Goal: Task Accomplishment & Management: Manage account settings

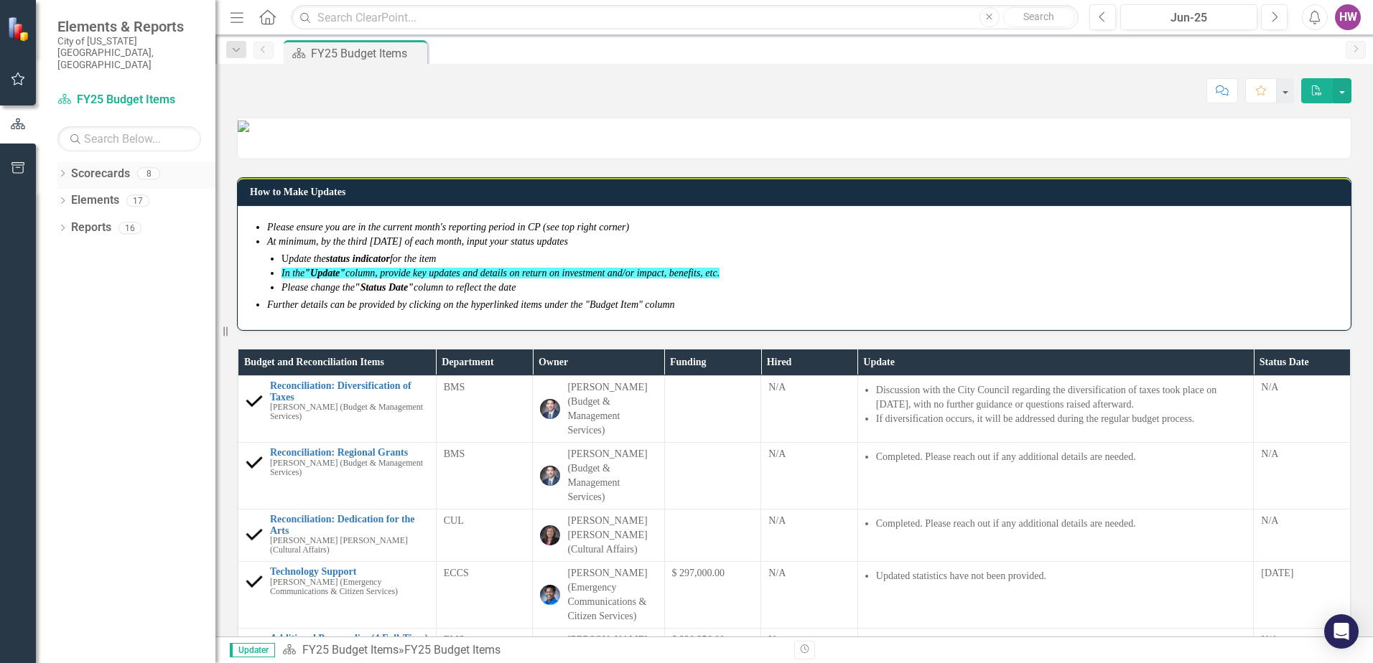
click at [65, 171] on icon "Dropdown" at bounding box center [62, 175] width 10 height 8
click at [70, 224] on icon at bounding box center [71, 227] width 4 height 7
click at [133, 247] on link "FY25-26 DPP_HNP" at bounding box center [154, 255] width 122 height 17
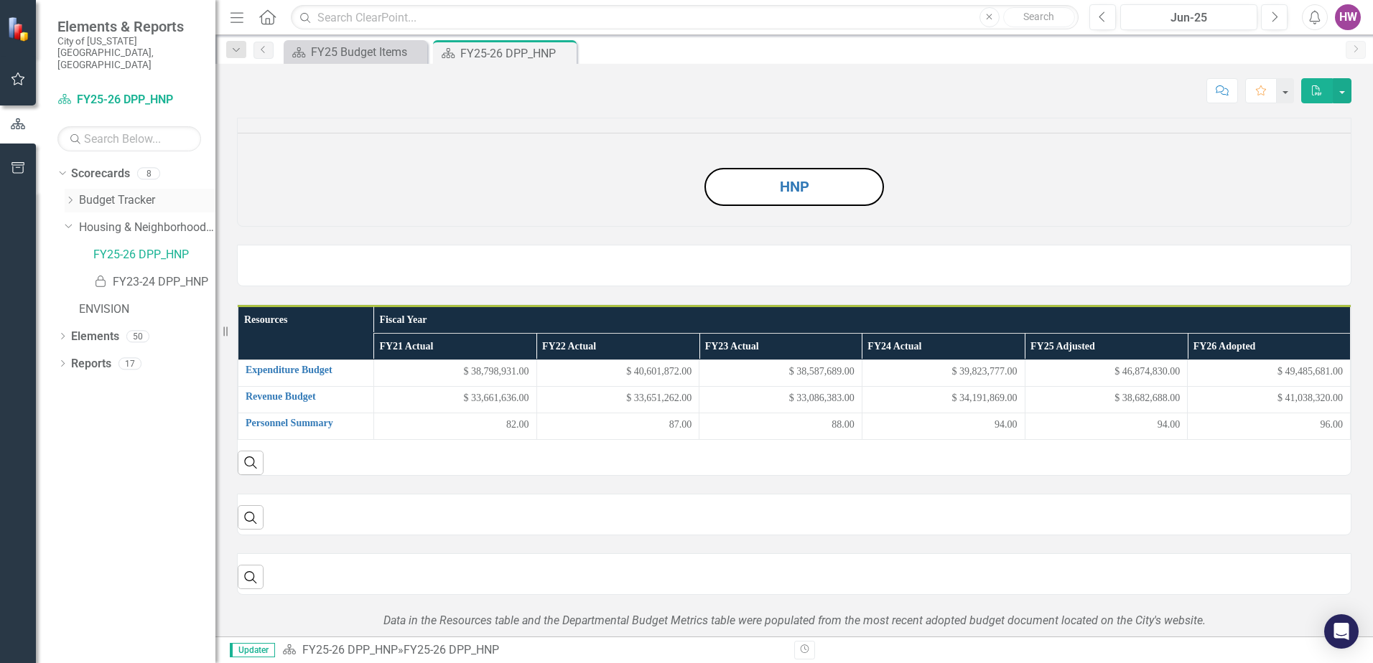
click at [75, 196] on icon "Dropdown" at bounding box center [70, 200] width 11 height 9
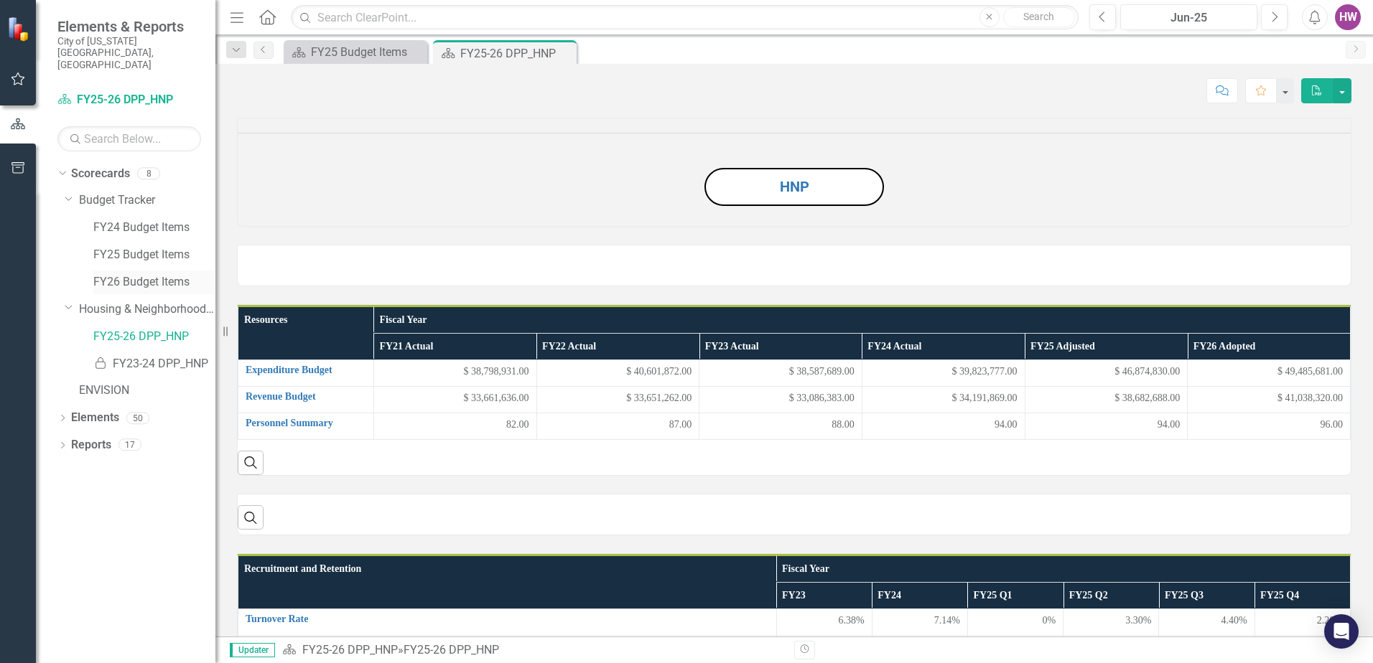
click at [129, 274] on link "FY26 Budget Items" at bounding box center [154, 282] width 122 height 17
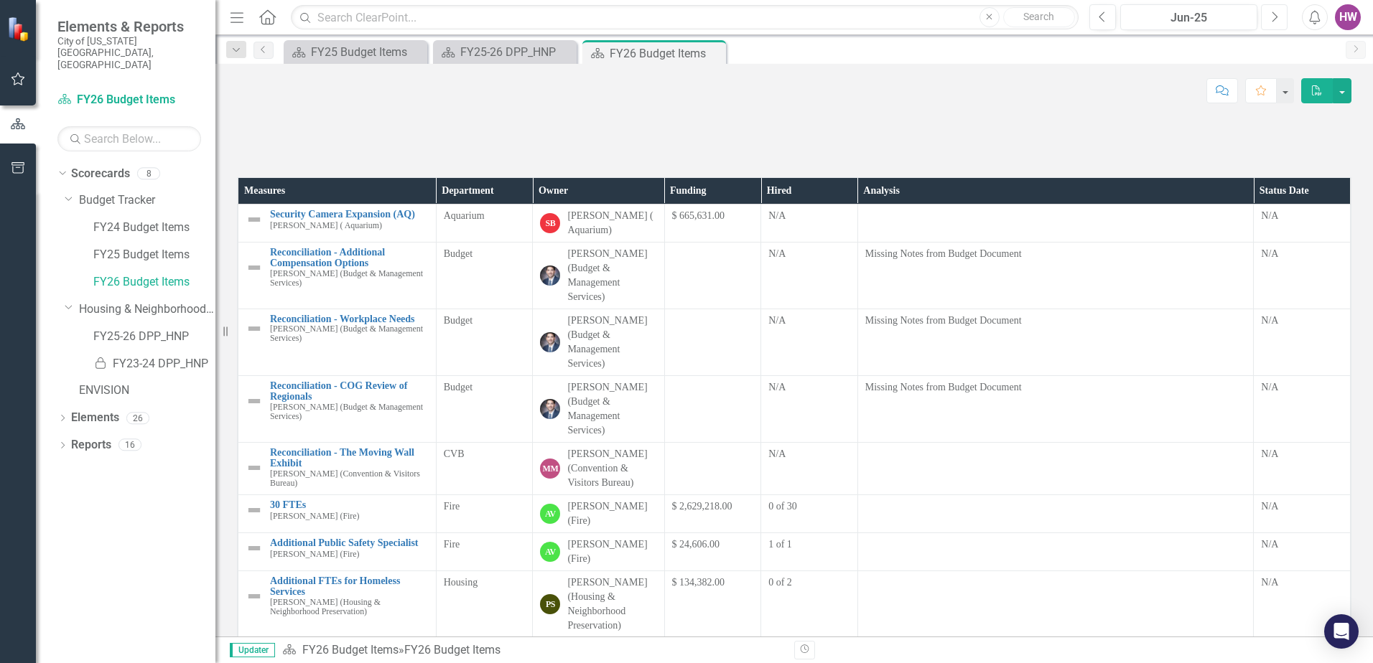
click at [1272, 20] on icon "Next" at bounding box center [1274, 17] width 8 height 13
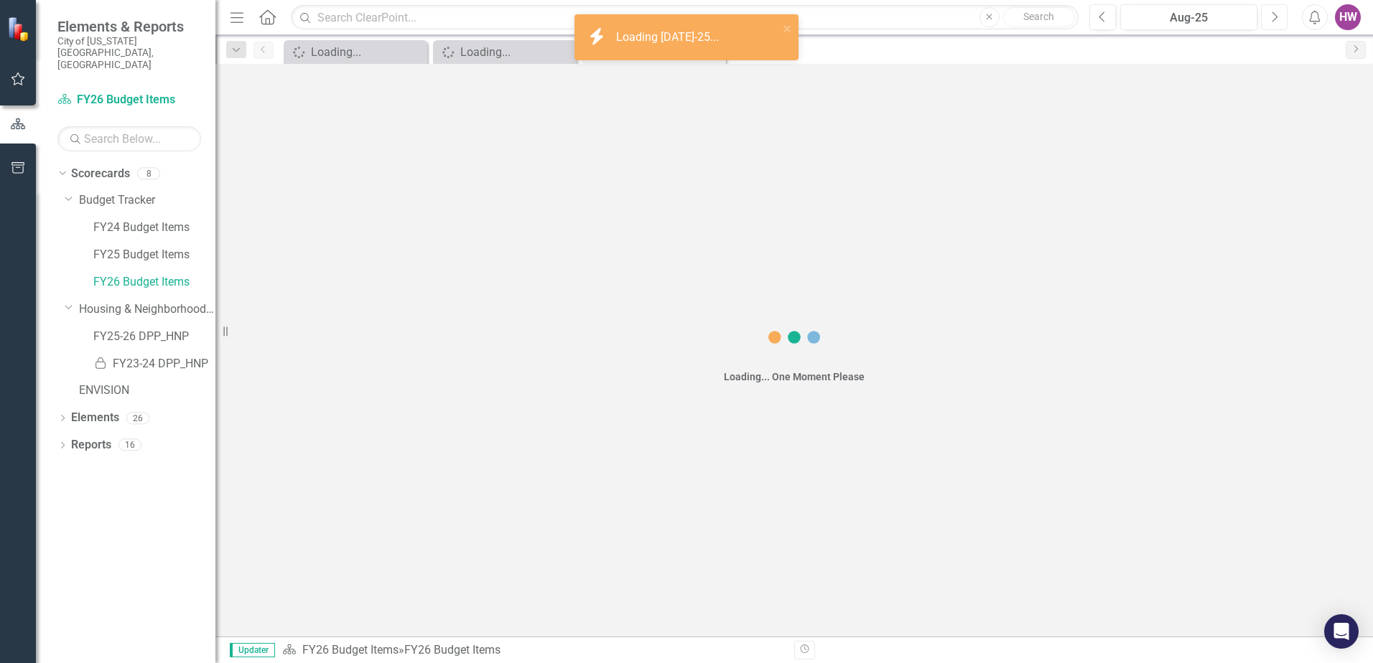
click at [1272, 20] on icon "Next" at bounding box center [1274, 17] width 8 height 13
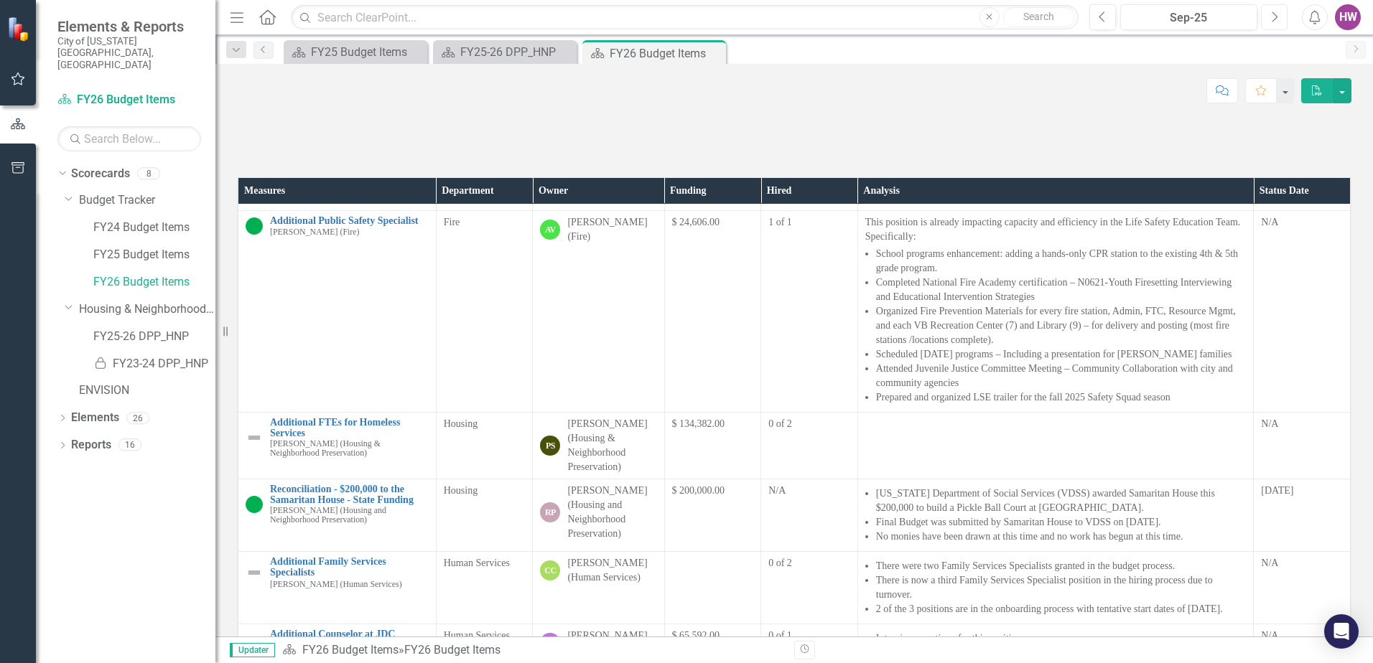
scroll to position [503, 0]
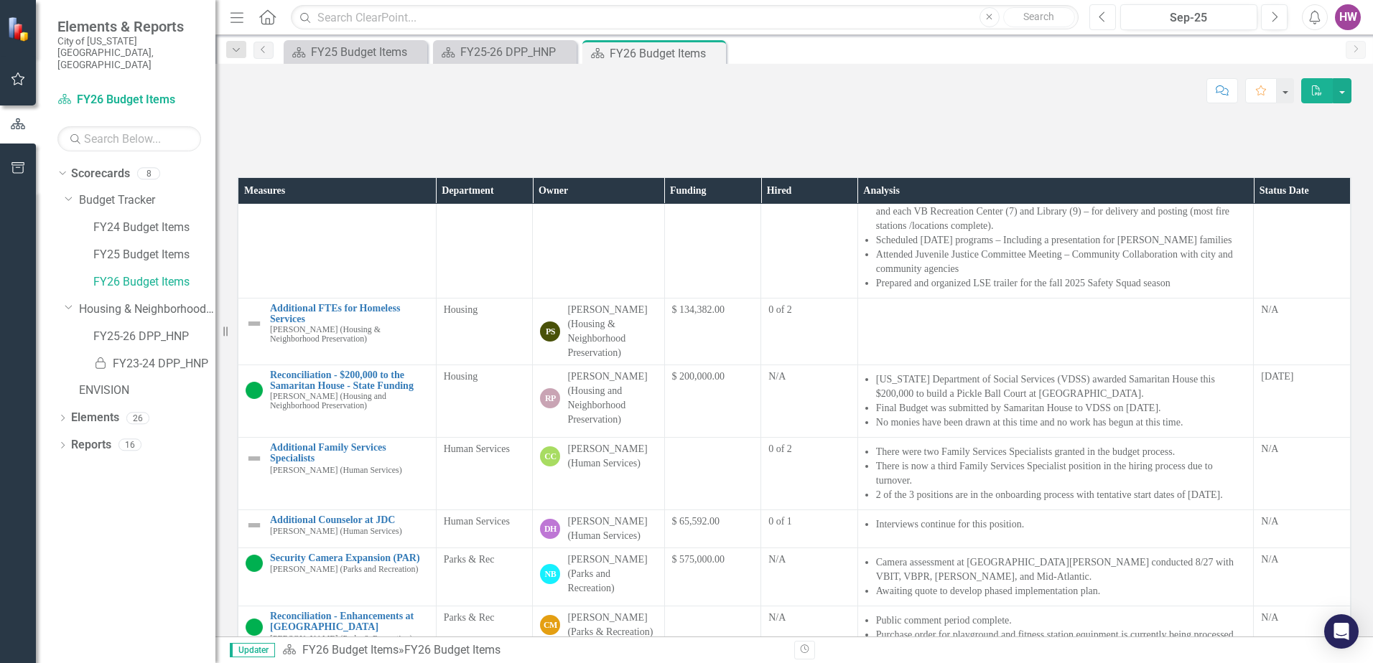
click at [1101, 22] on icon "Previous" at bounding box center [1103, 17] width 8 height 13
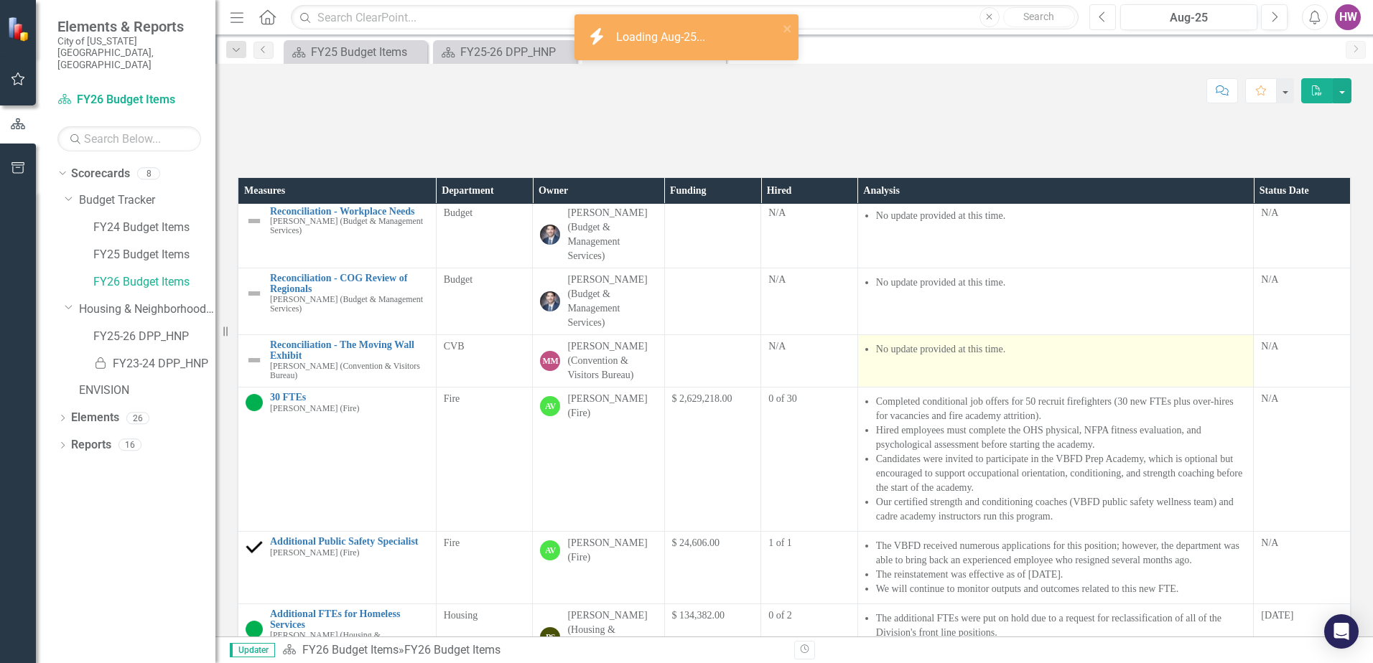
scroll to position [431, 0]
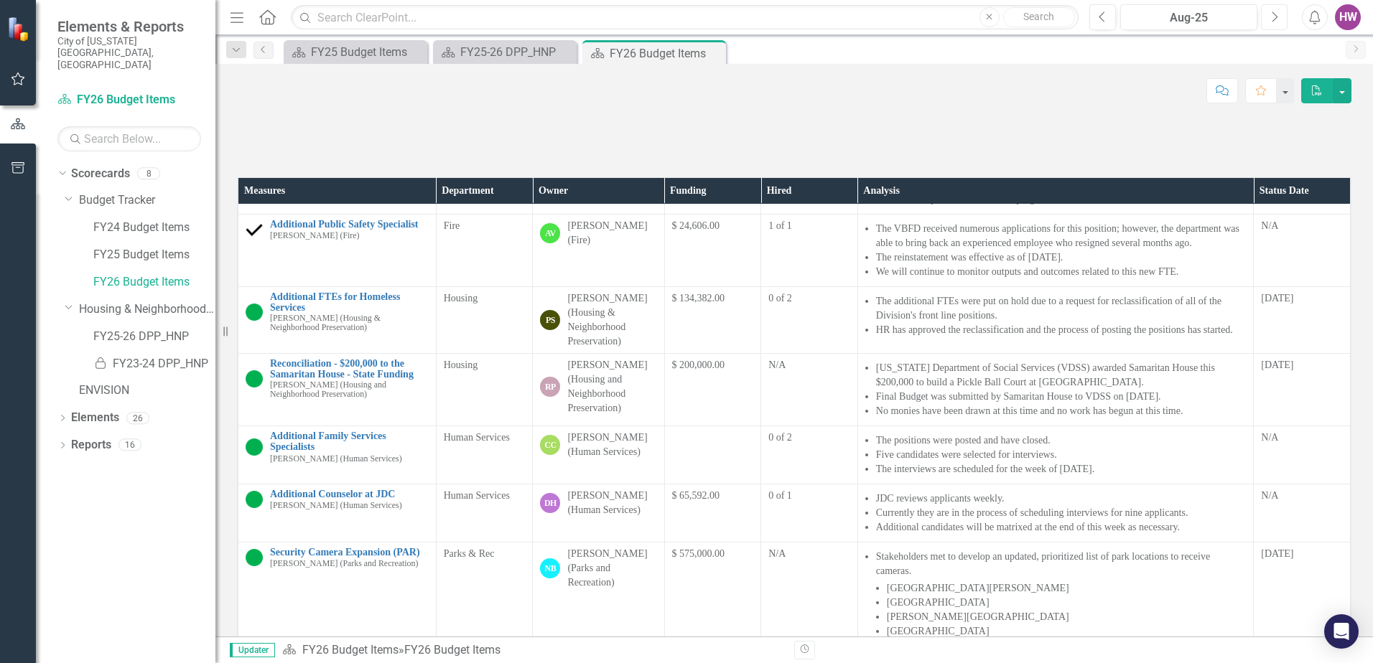
click at [1277, 16] on icon "button" at bounding box center [1275, 16] width 6 height 10
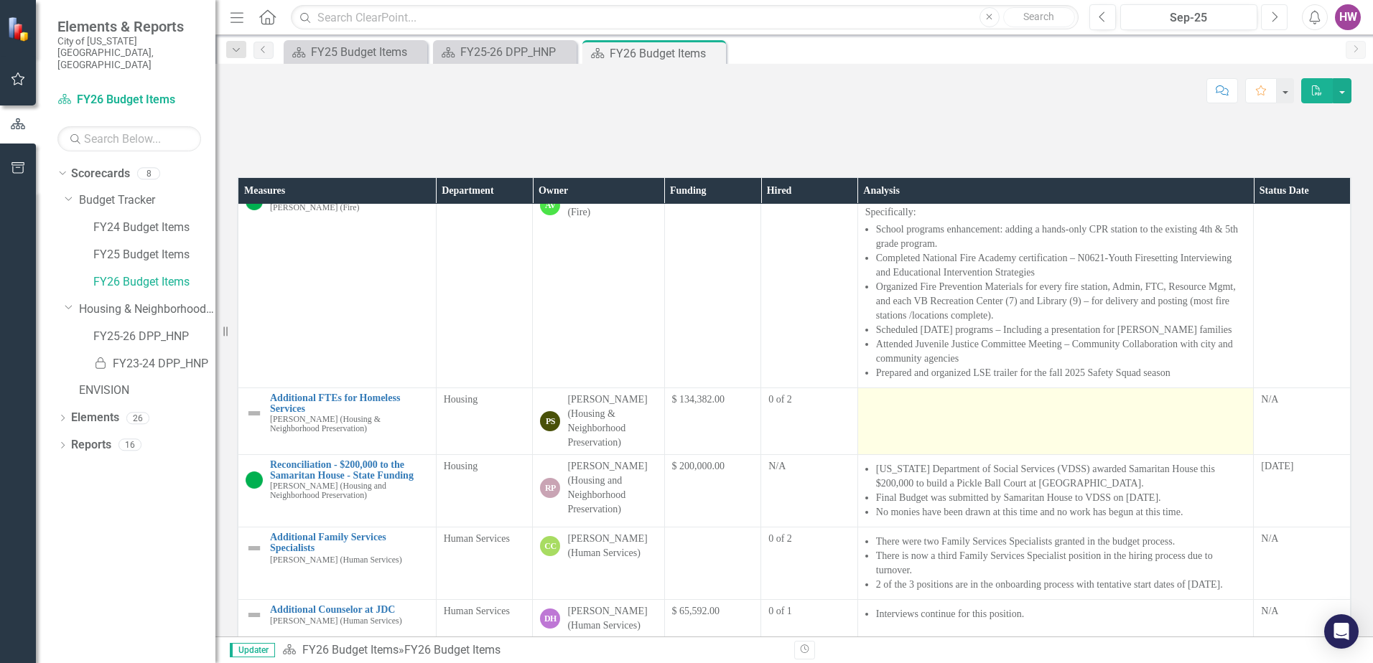
scroll to position [503, 0]
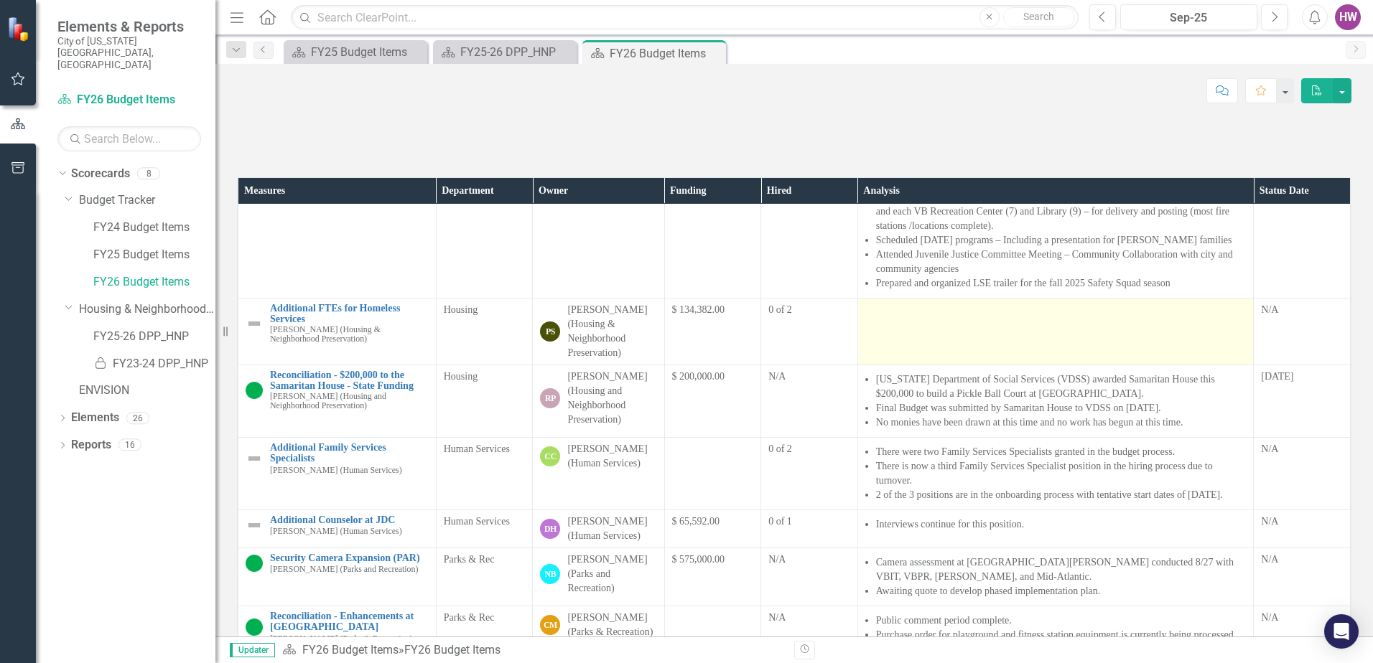
click at [898, 365] on td at bounding box center [1055, 332] width 396 height 67
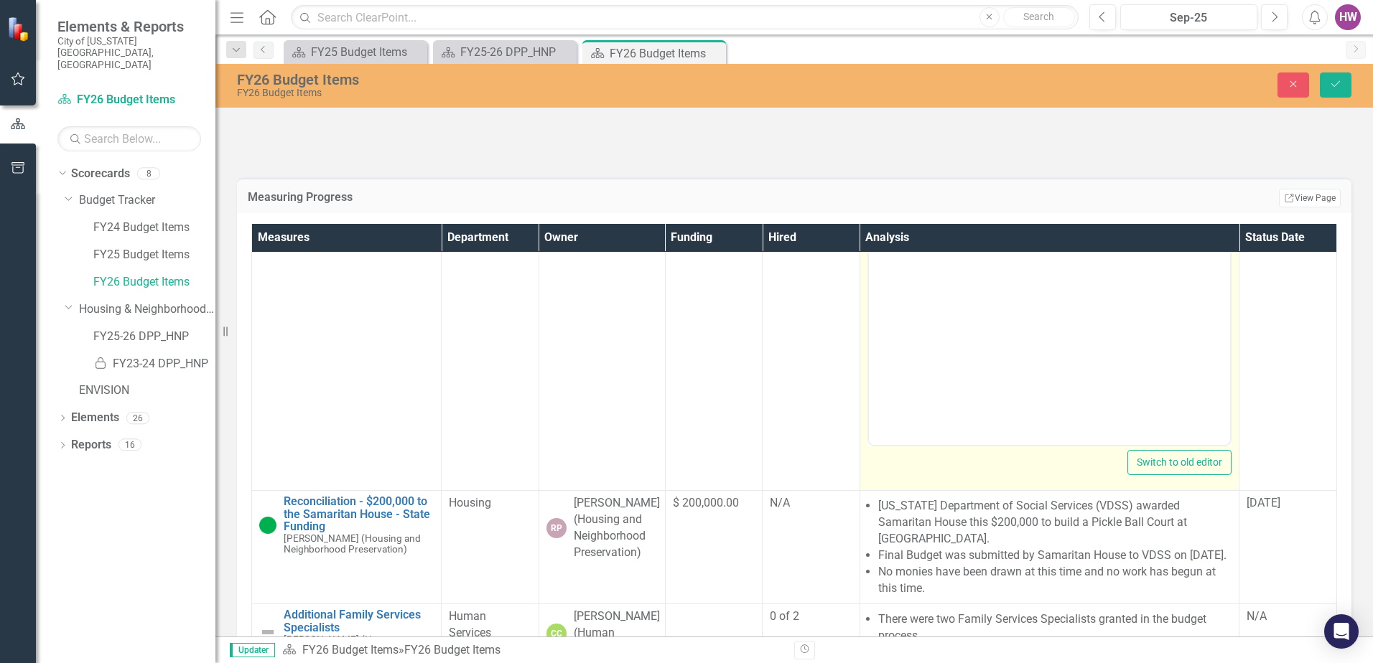
scroll to position [718, 0]
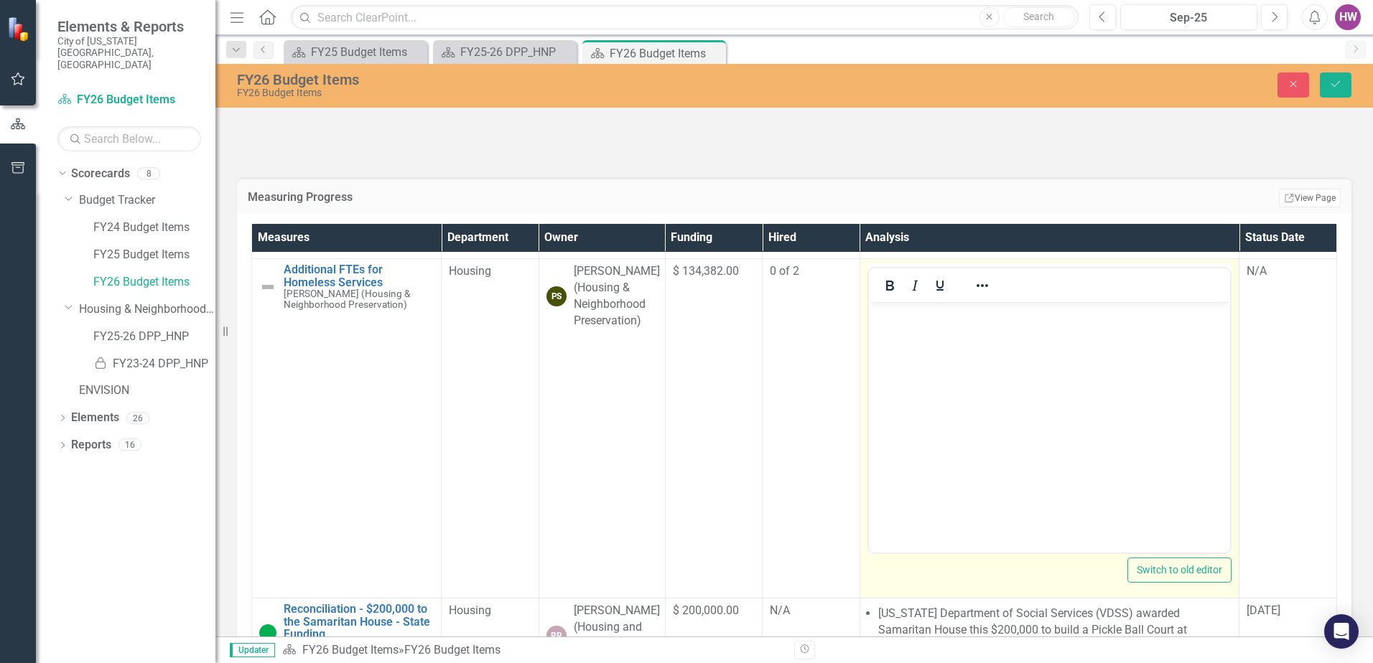
click at [926, 322] on p "Rich Text Area. Press ALT-0 for help." at bounding box center [1049, 314] width 355 height 17
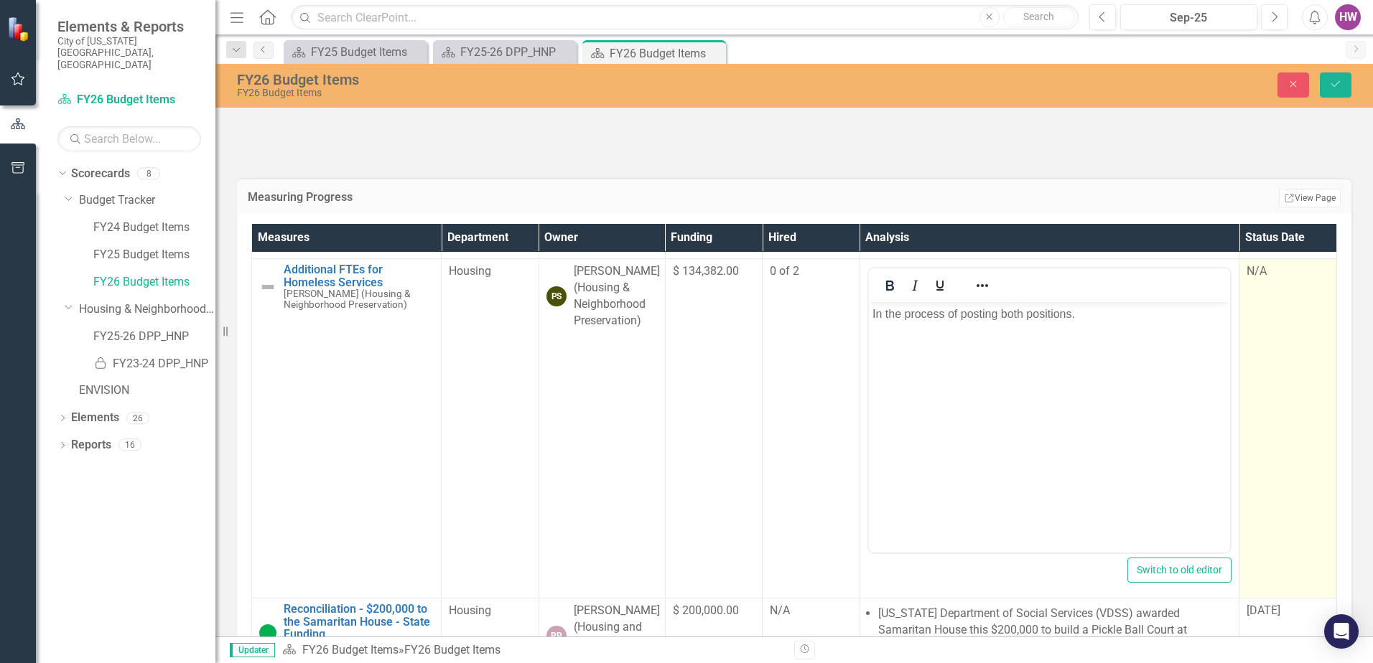
click at [1254, 470] on td "N/A" at bounding box center [1288, 429] width 98 height 340
click at [1257, 280] on div "N/A" at bounding box center [1287, 272] width 83 height 17
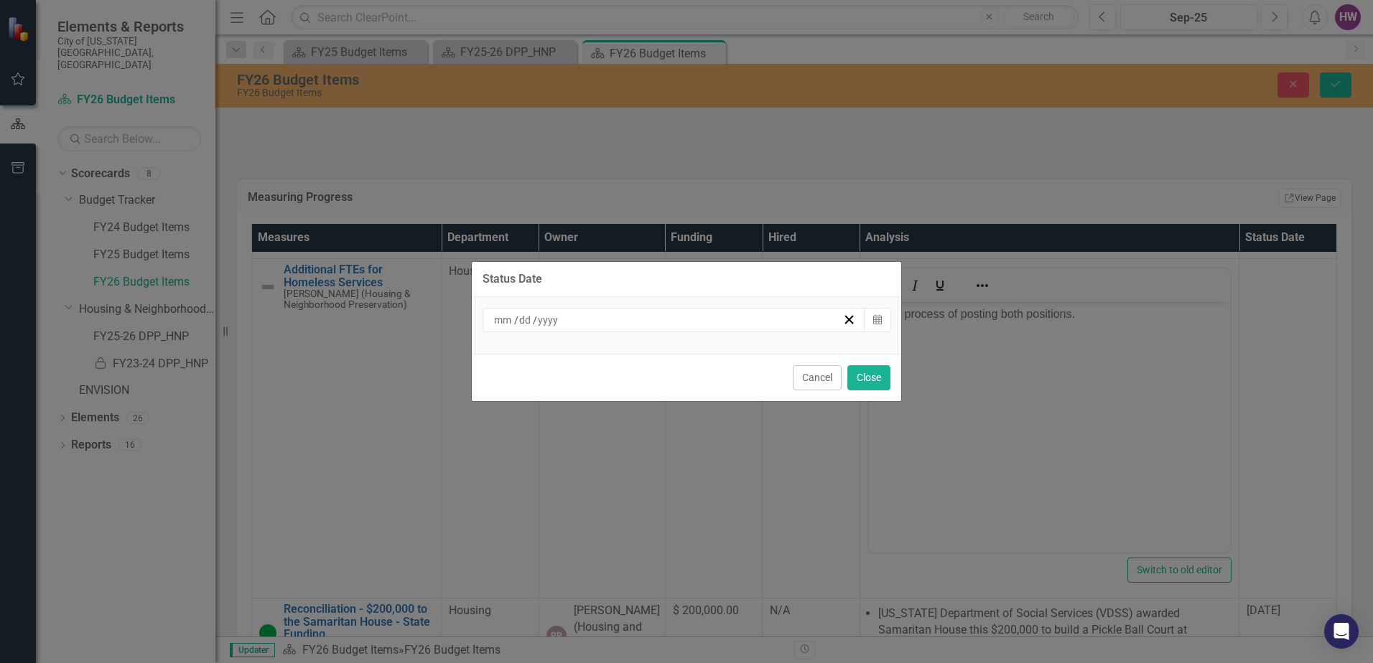
click at [525, 320] on input at bounding box center [525, 320] width 14 height 14
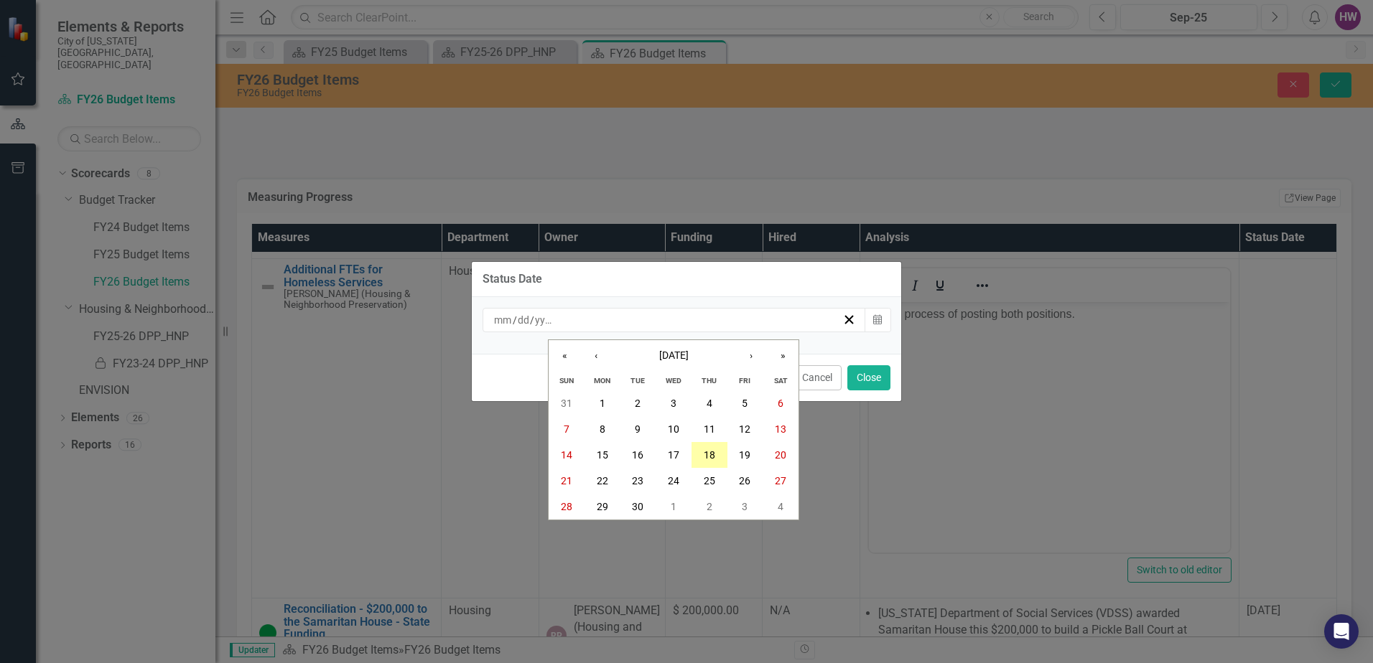
click at [711, 451] on abbr "18" at bounding box center [709, 454] width 11 height 11
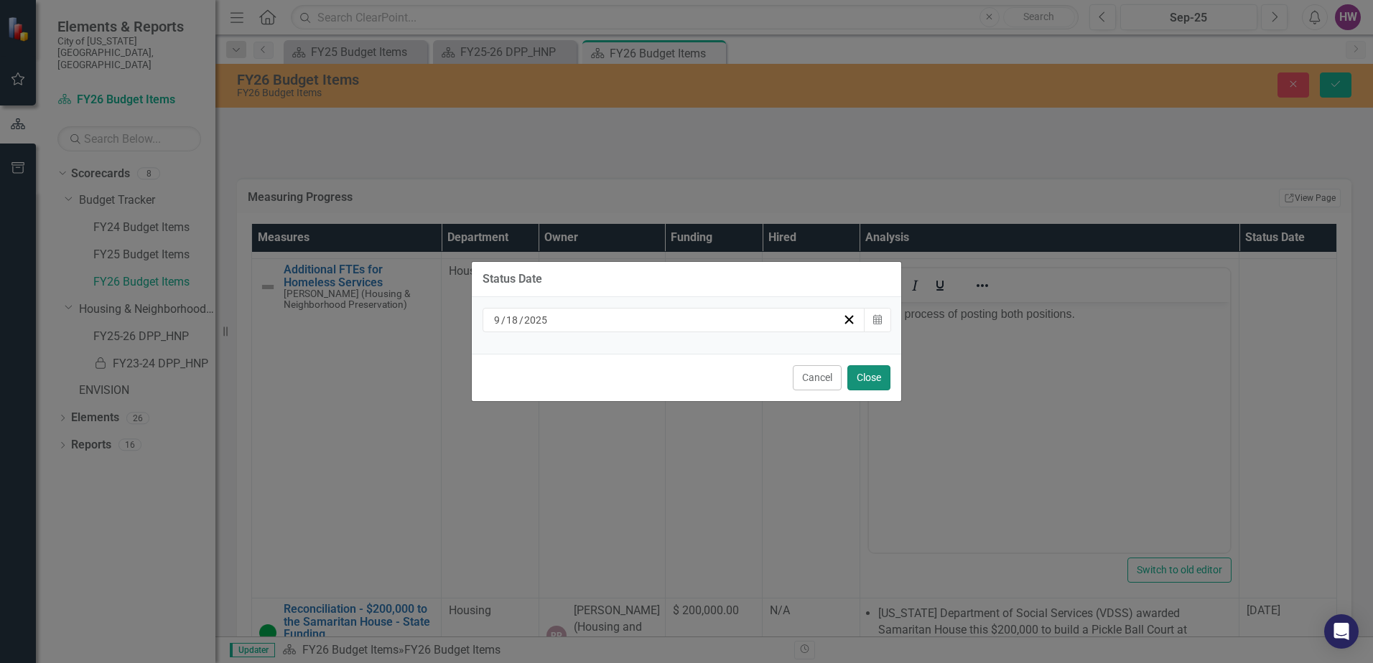
click at [875, 378] on button "Close" at bounding box center [868, 377] width 43 height 25
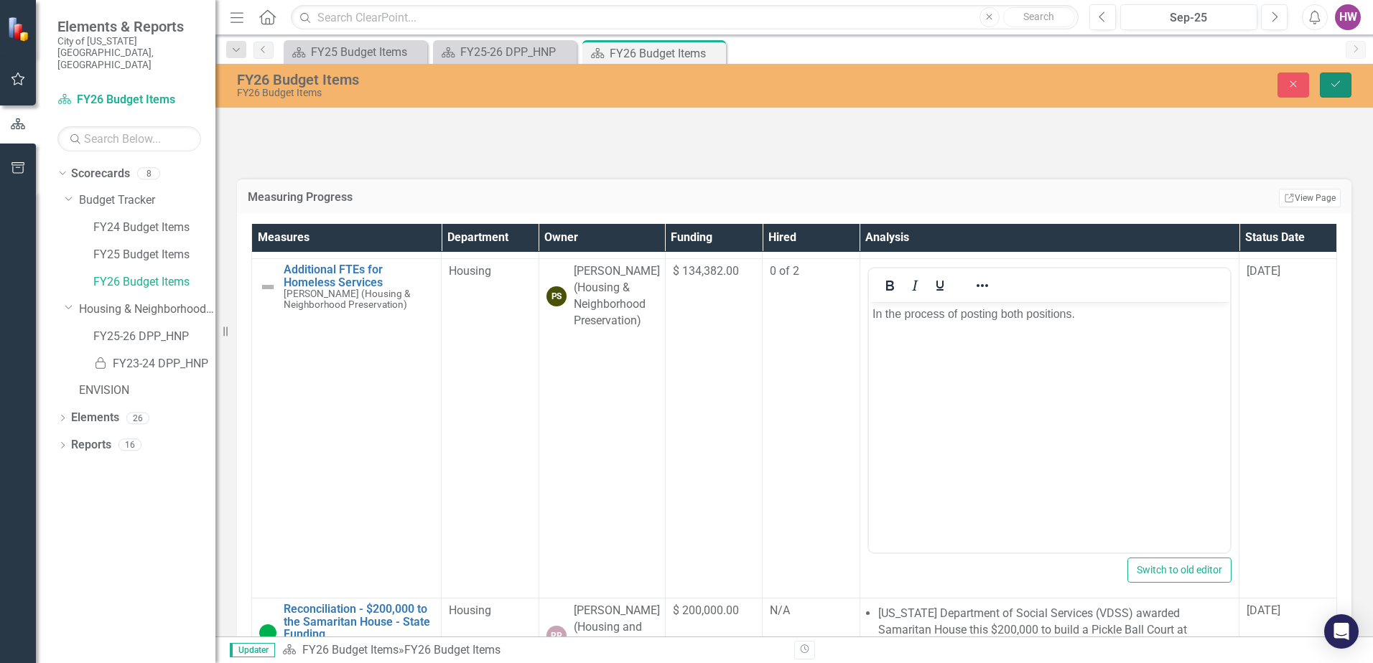
click at [1328, 85] on button "Save" at bounding box center [1336, 85] width 32 height 25
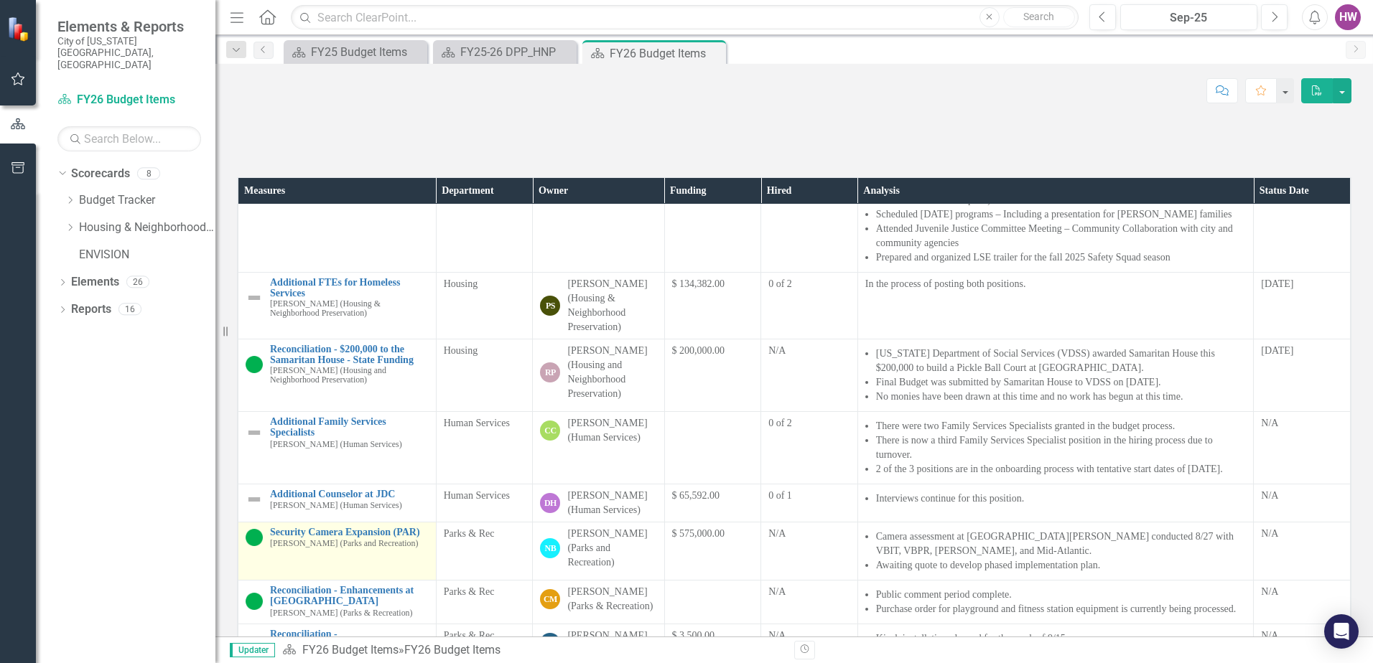
scroll to position [503, 0]
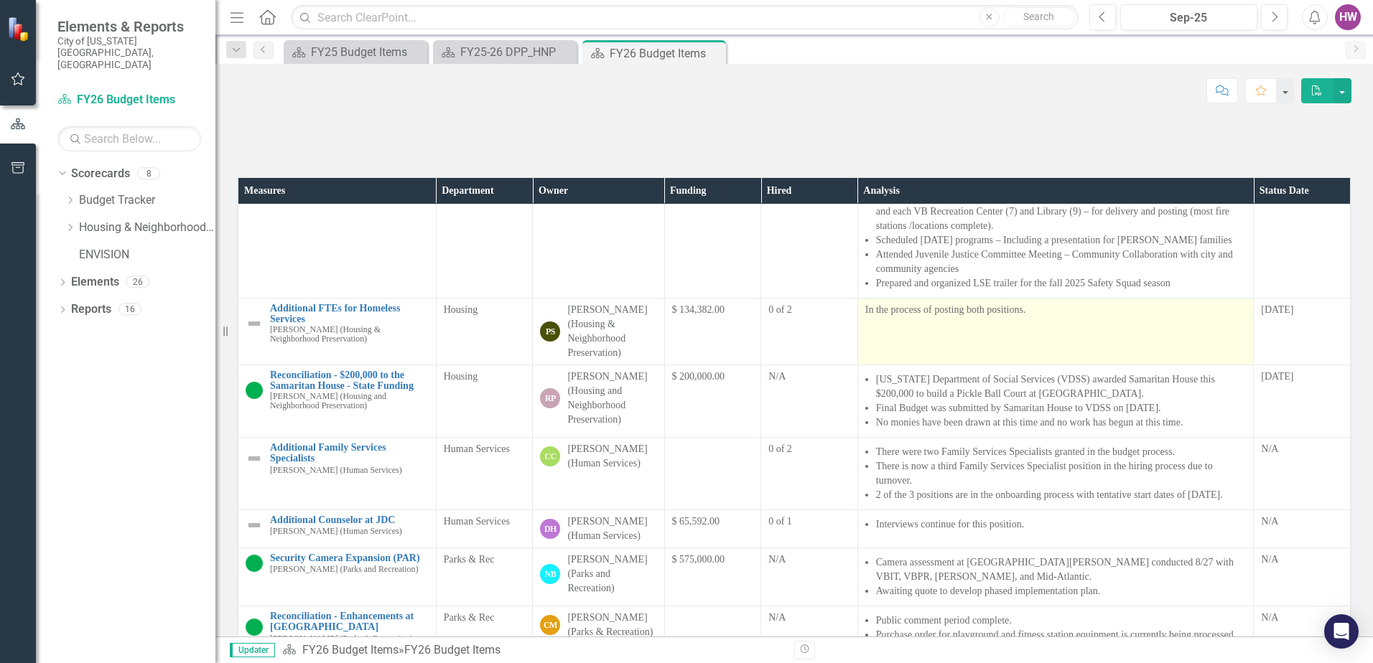
click at [917, 365] on td "In the process of posting both positions." at bounding box center [1055, 332] width 396 height 67
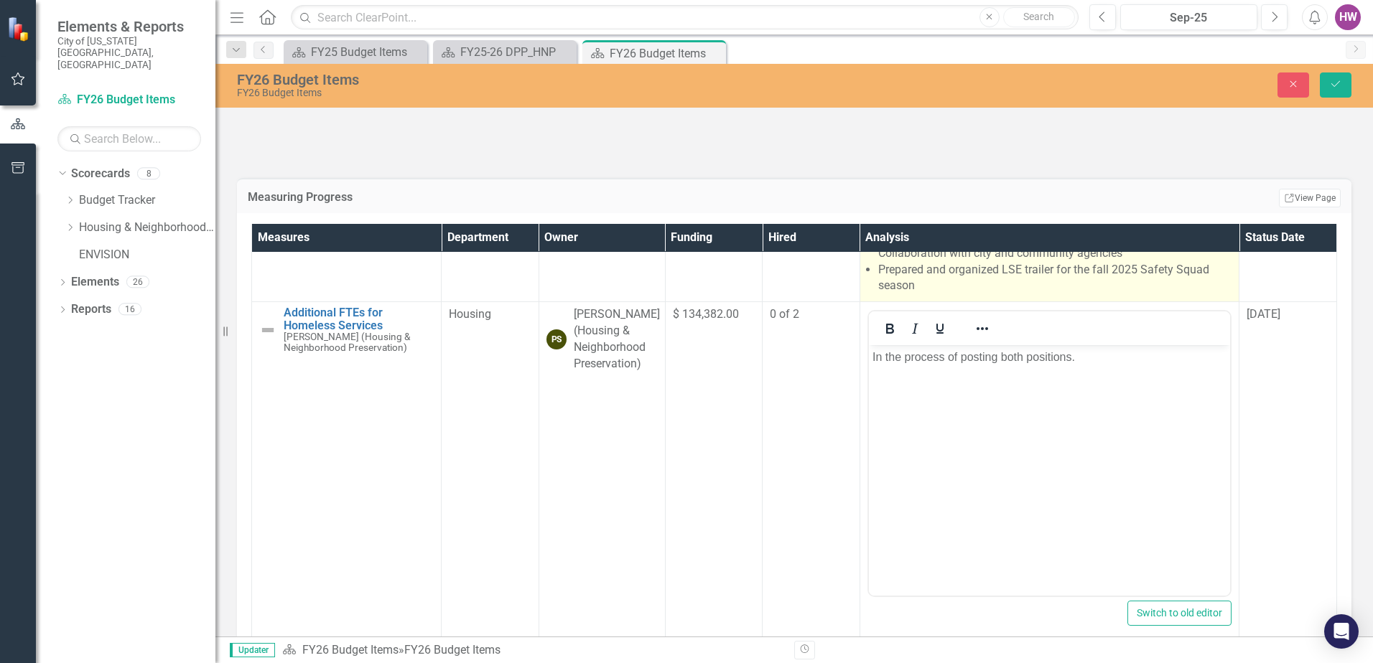
scroll to position [646, 0]
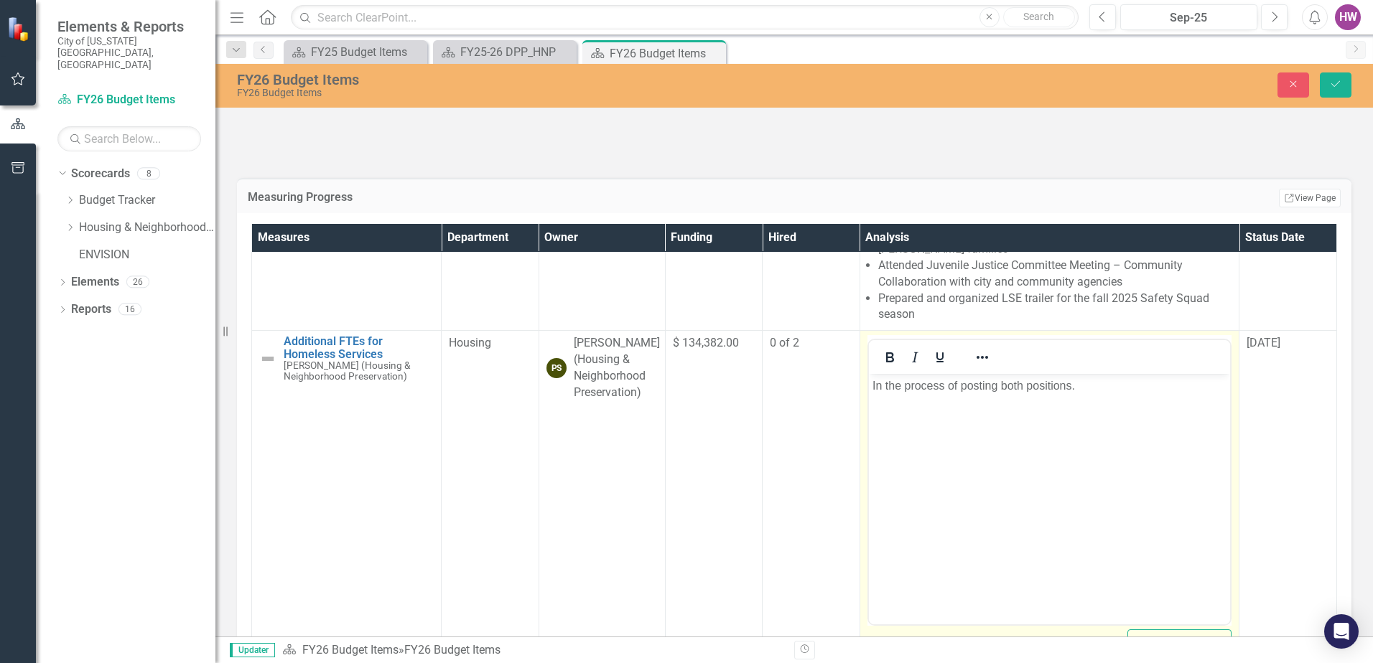
click at [870, 386] on body "In the process of posting both positions." at bounding box center [1049, 481] width 362 height 215
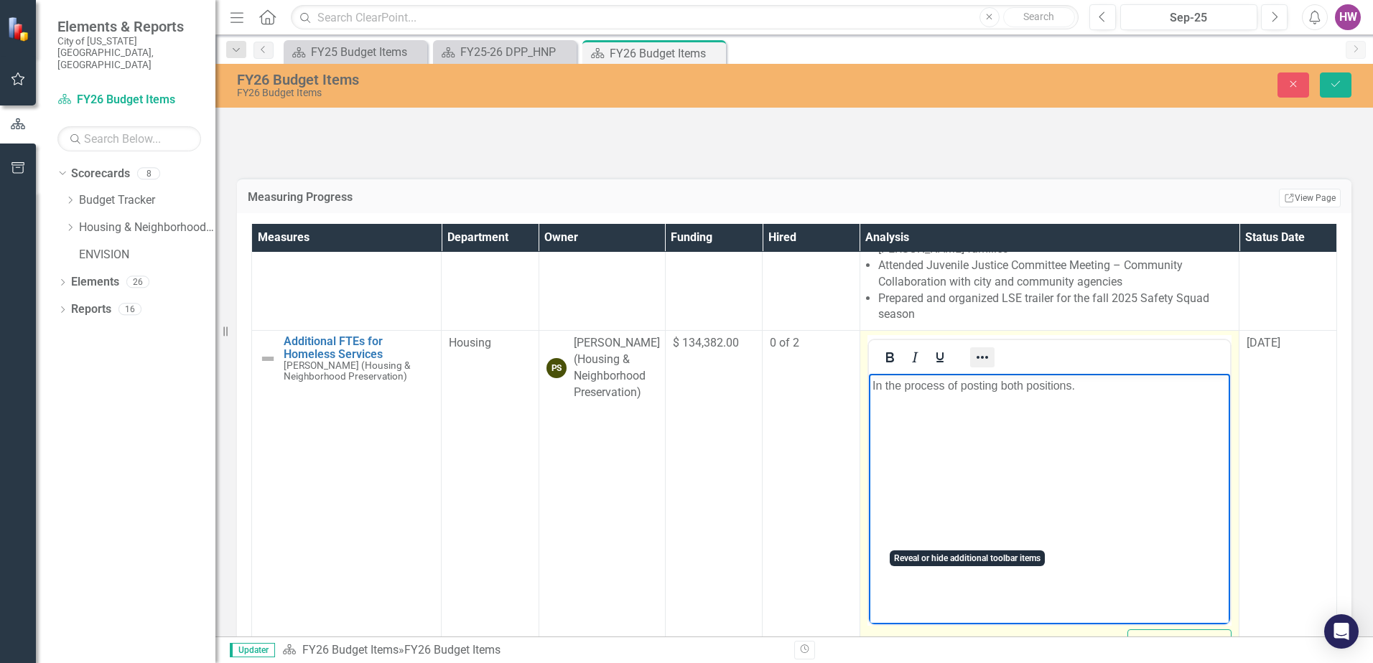
click at [974, 366] on icon "Reveal or hide additional toolbar items" at bounding box center [982, 357] width 17 height 17
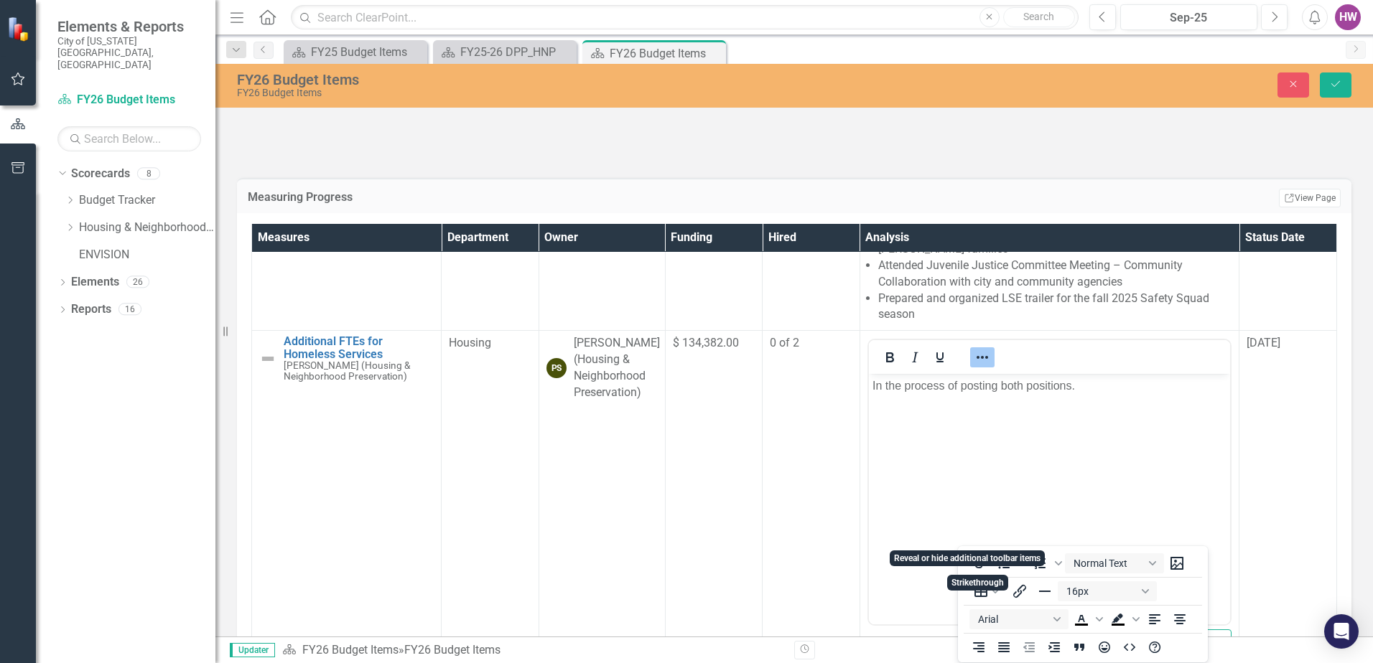
scroll to position [3, 0]
click at [1003, 559] on icon "Bullet list" at bounding box center [1003, 562] width 17 height 17
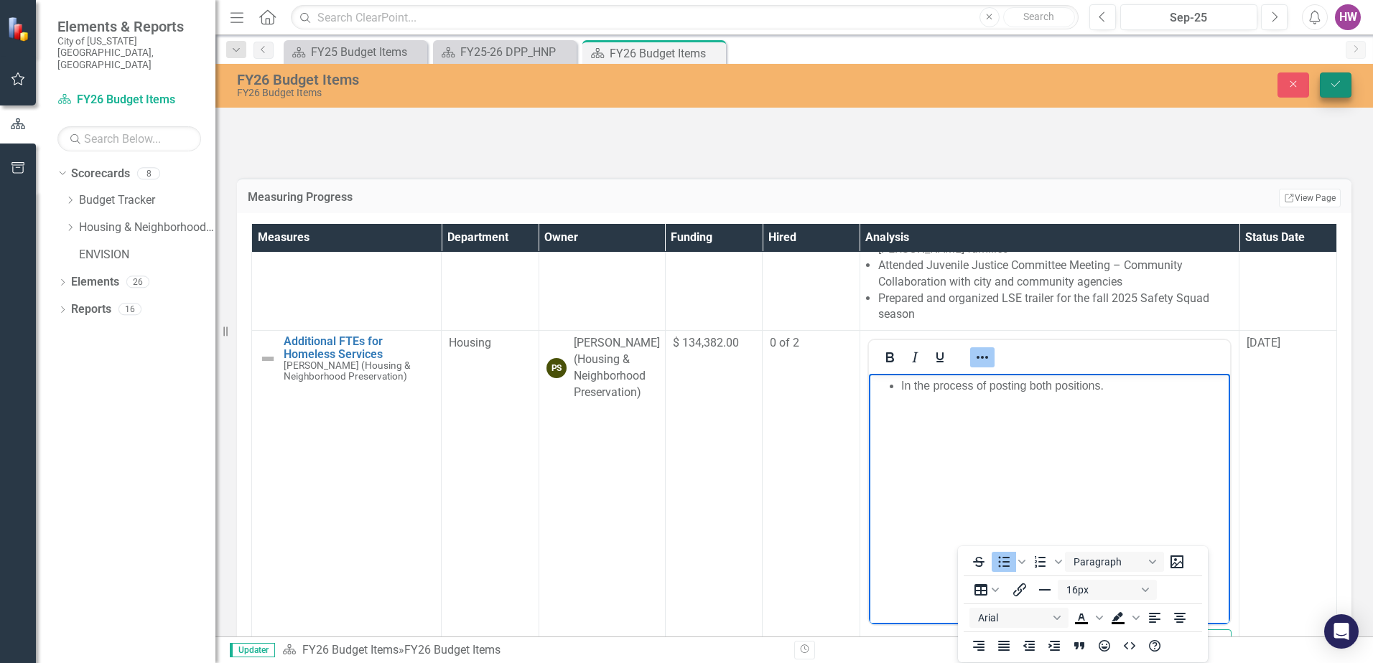
click at [1330, 83] on icon "Save" at bounding box center [1335, 84] width 13 height 10
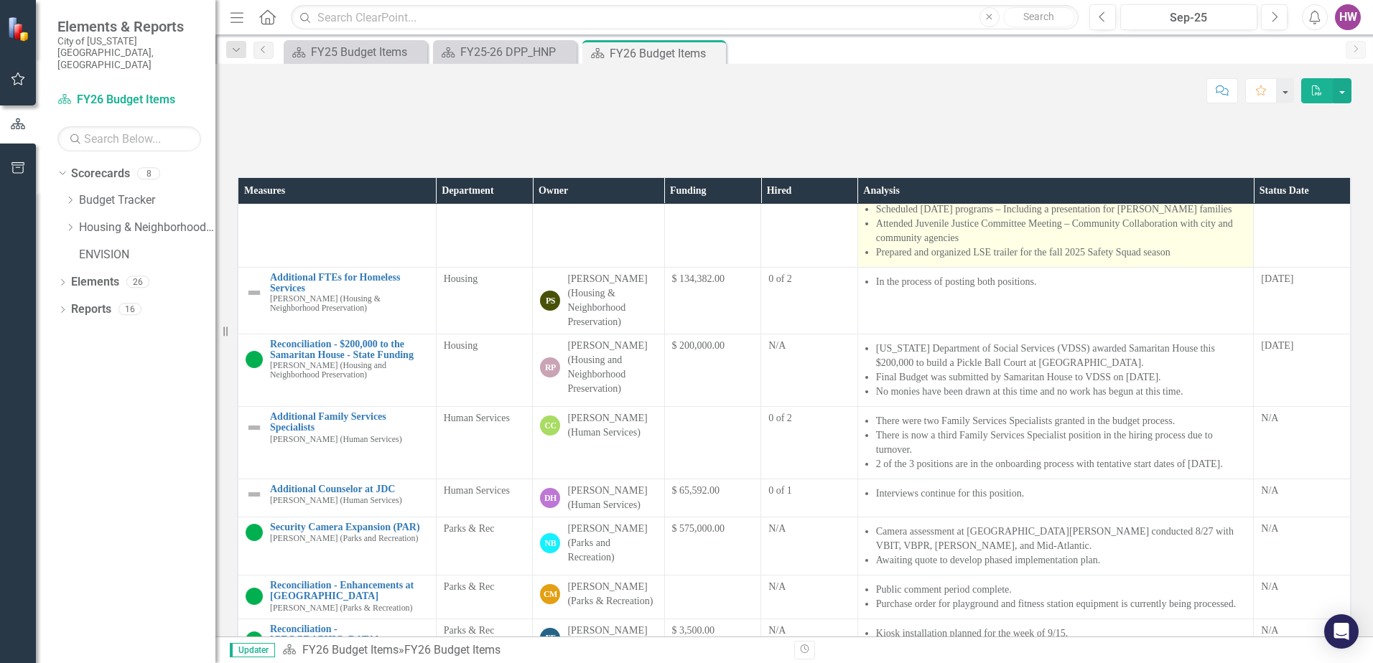
scroll to position [574, 0]
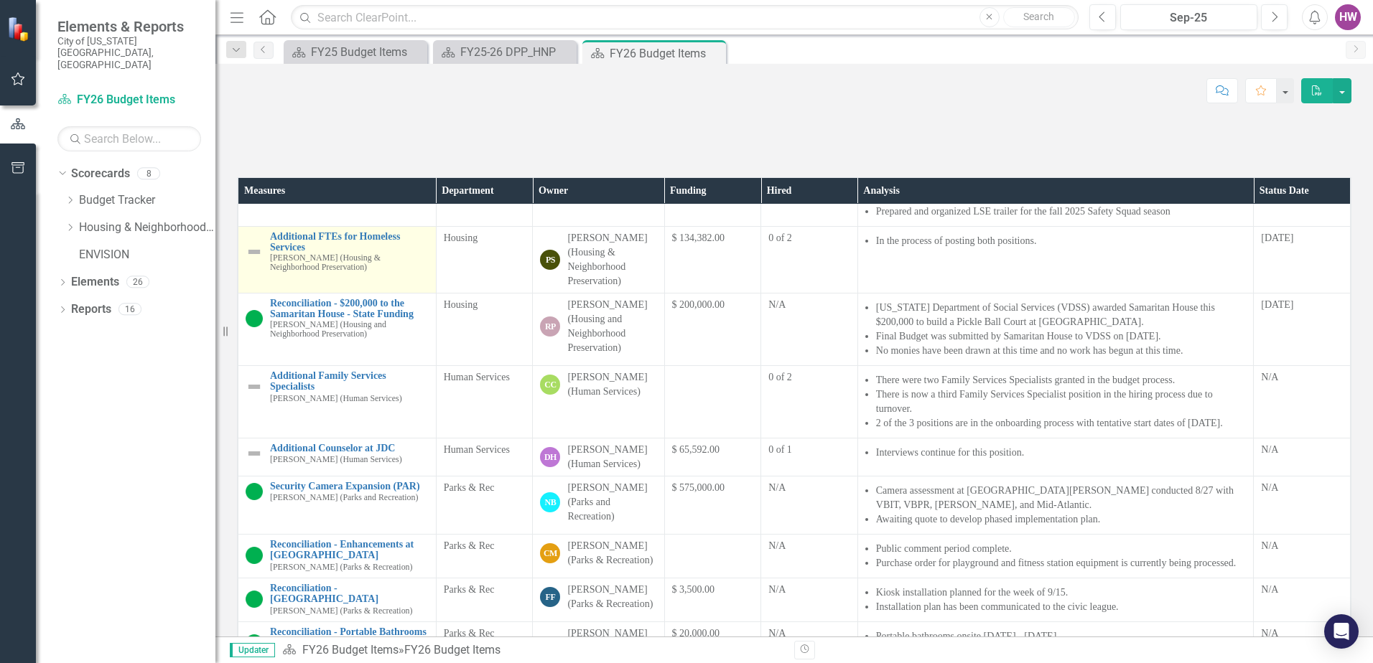
click at [255, 261] on img at bounding box center [254, 251] width 17 height 17
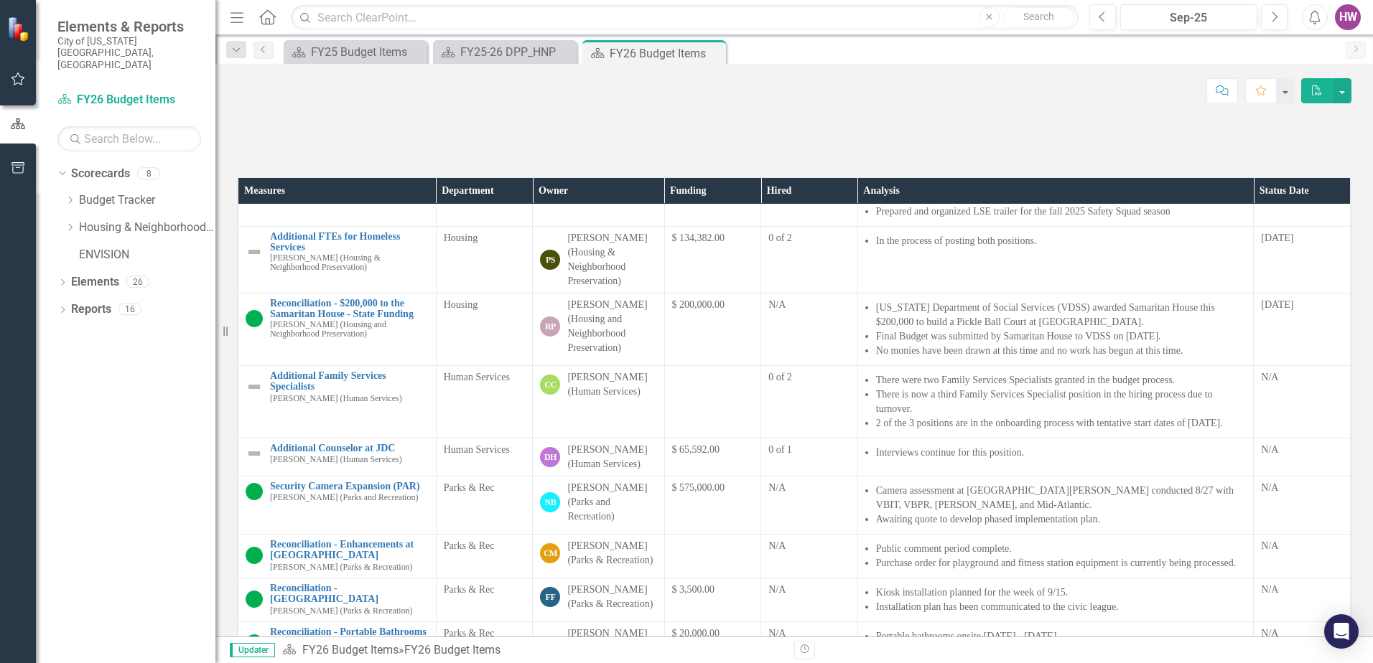
click at [254, 261] on img at bounding box center [254, 251] width 17 height 17
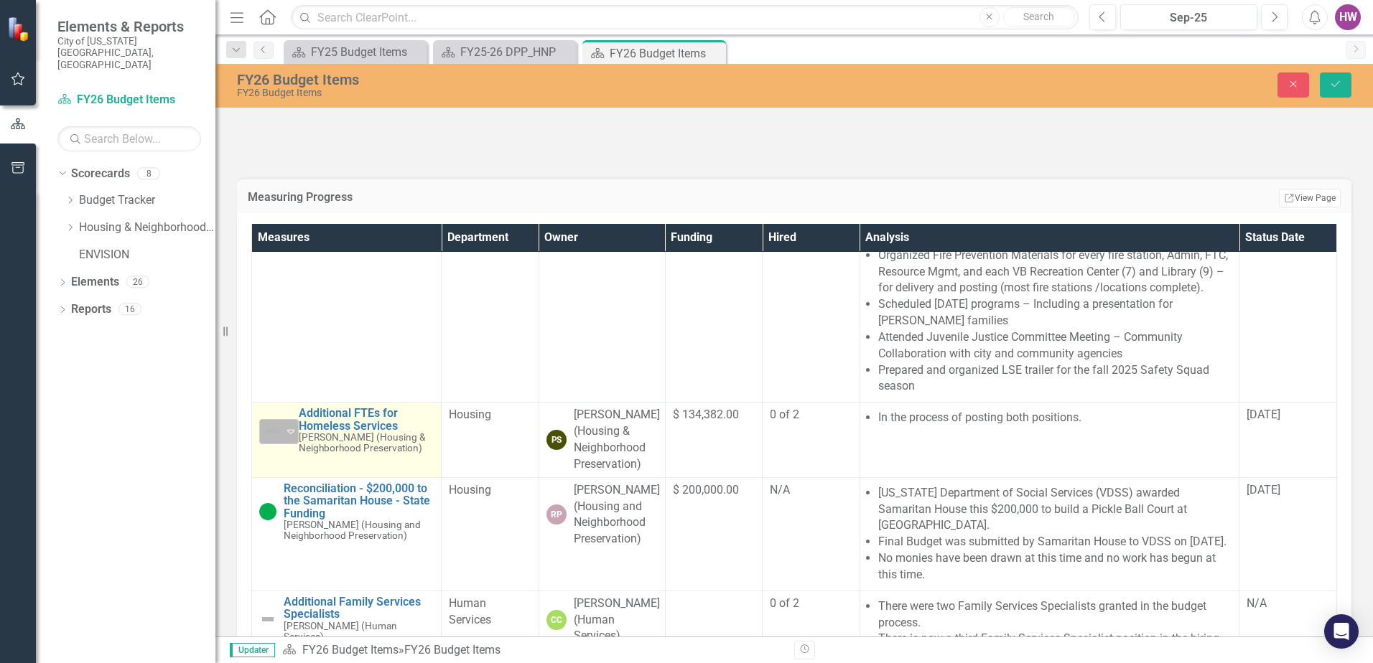
click at [281, 440] on div "Not Defined" at bounding box center [273, 431] width 19 height 17
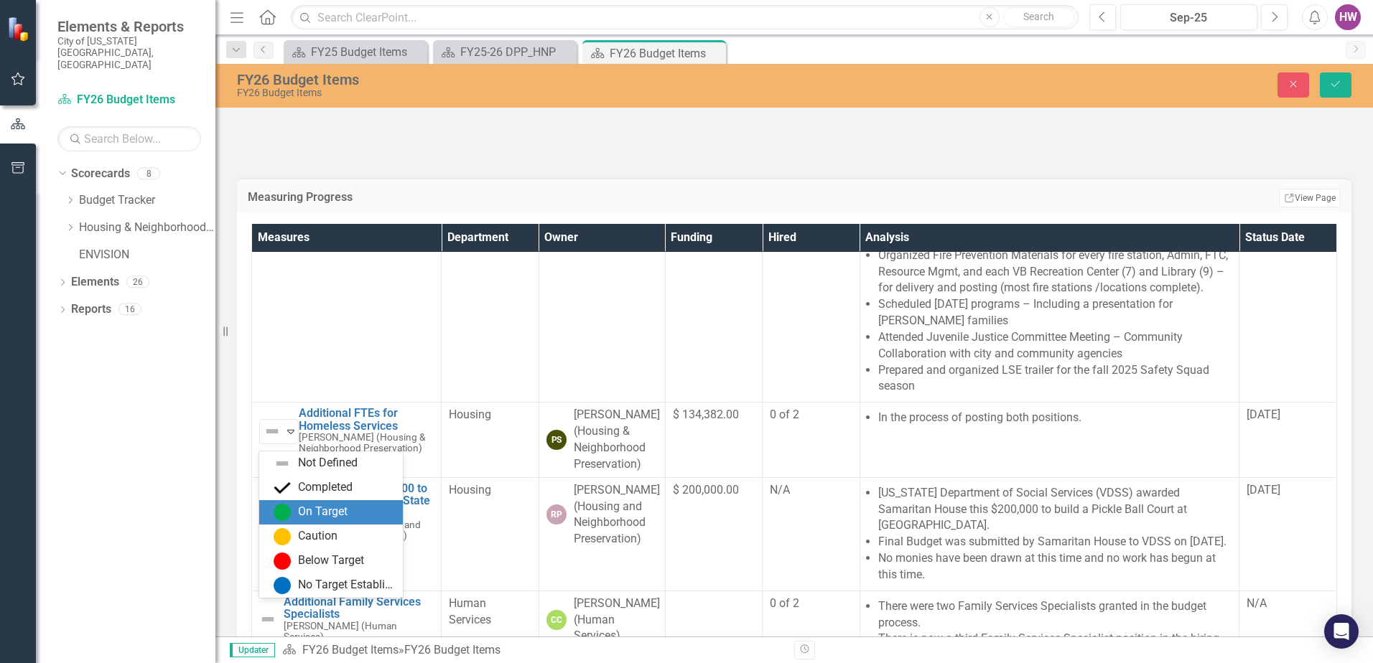
click at [292, 518] on div "On Target" at bounding box center [334, 512] width 121 height 17
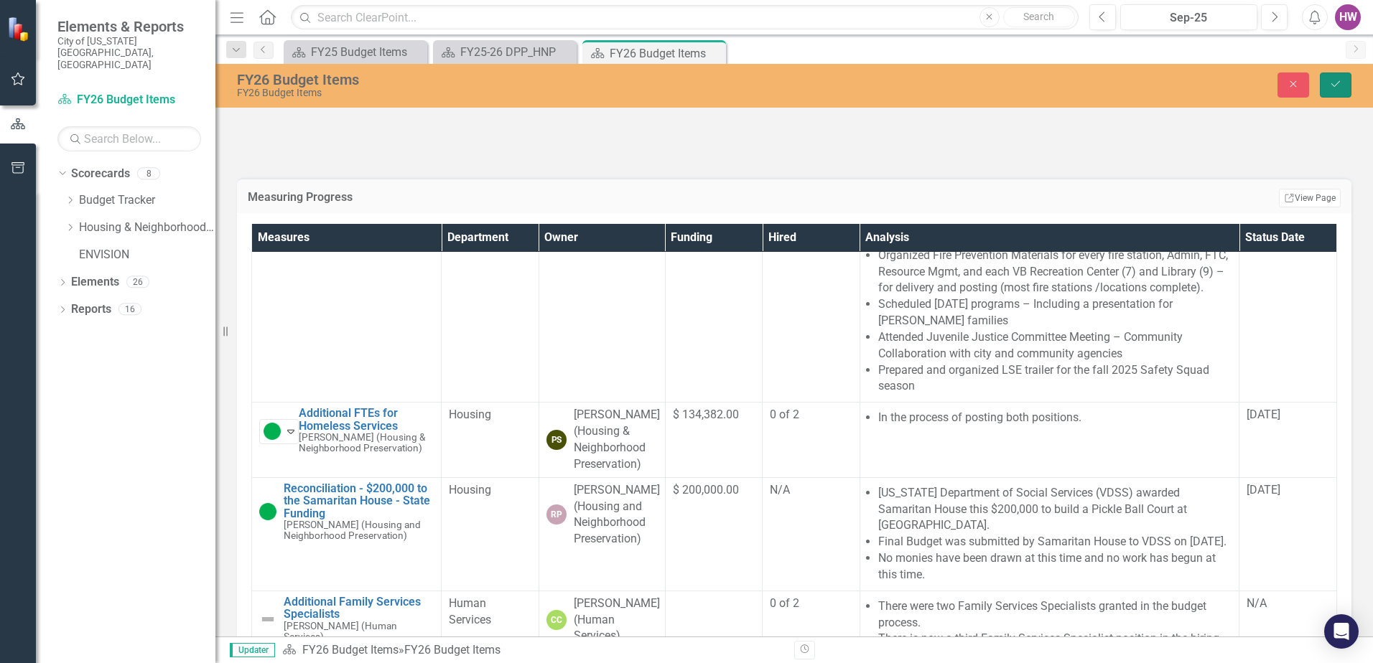
click at [1335, 85] on icon "Save" at bounding box center [1335, 84] width 13 height 10
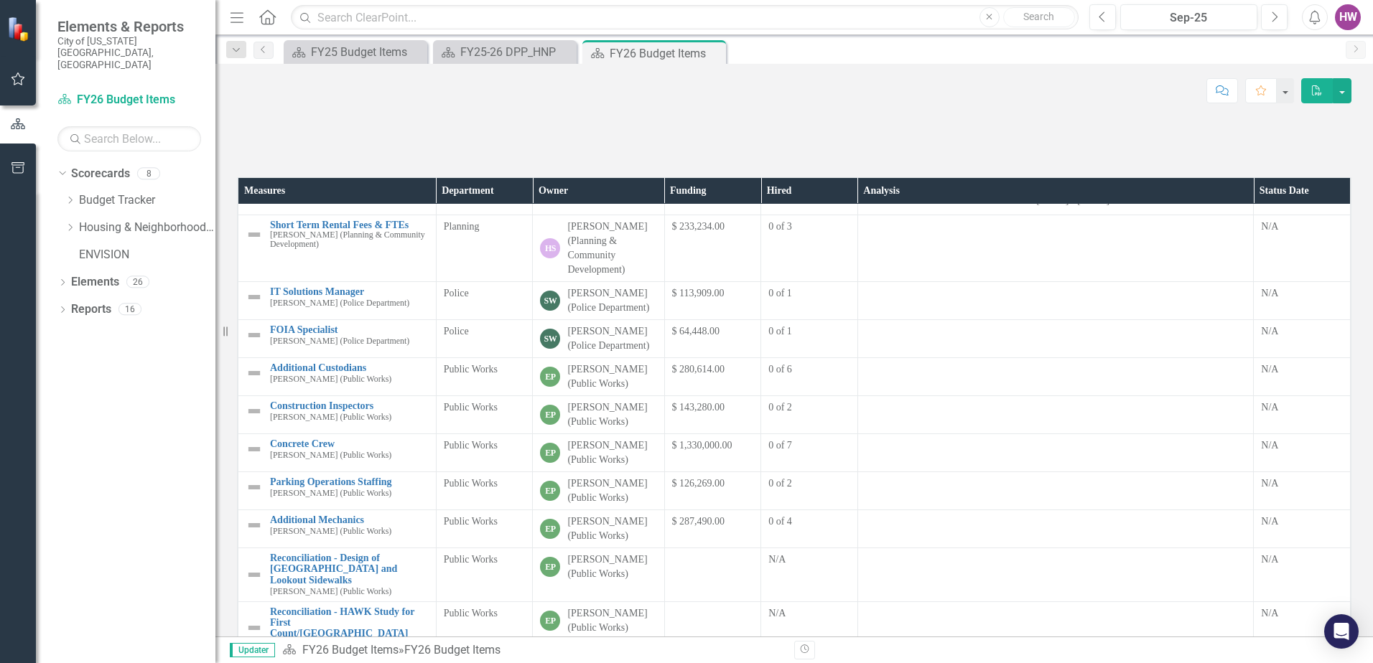
scroll to position [1050, 0]
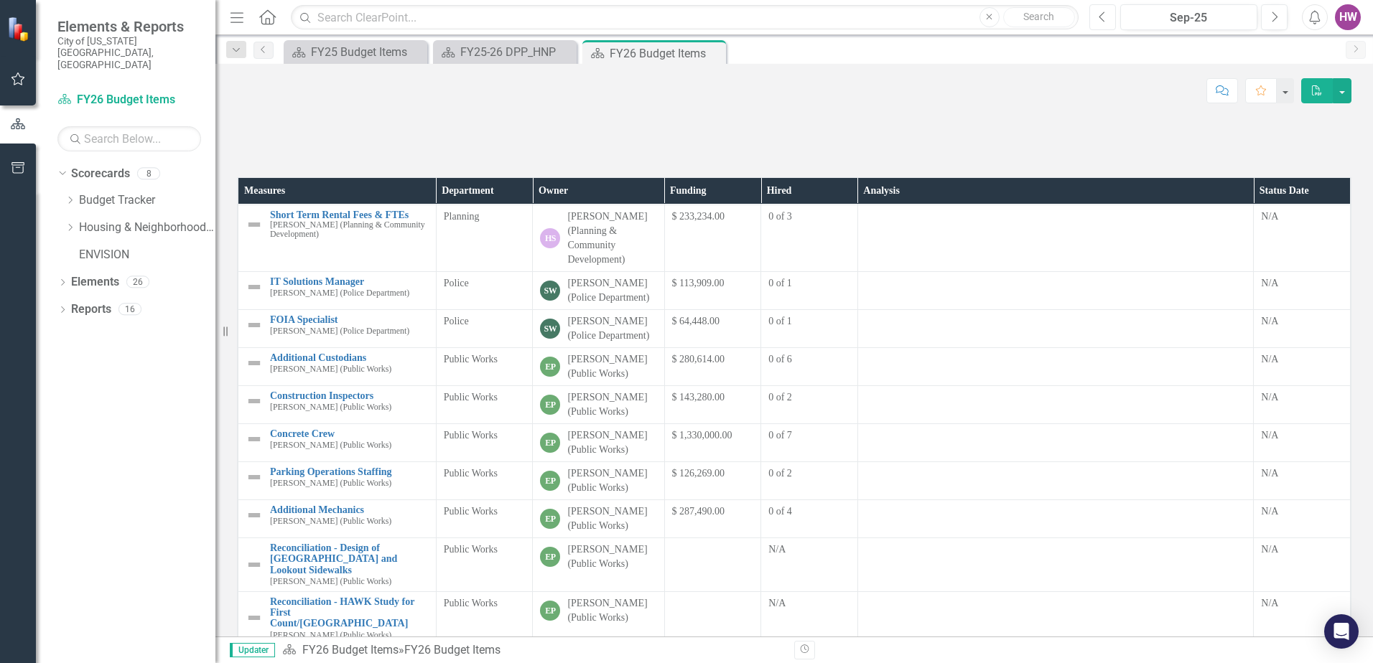
click at [1099, 16] on icon "Previous" at bounding box center [1103, 17] width 8 height 13
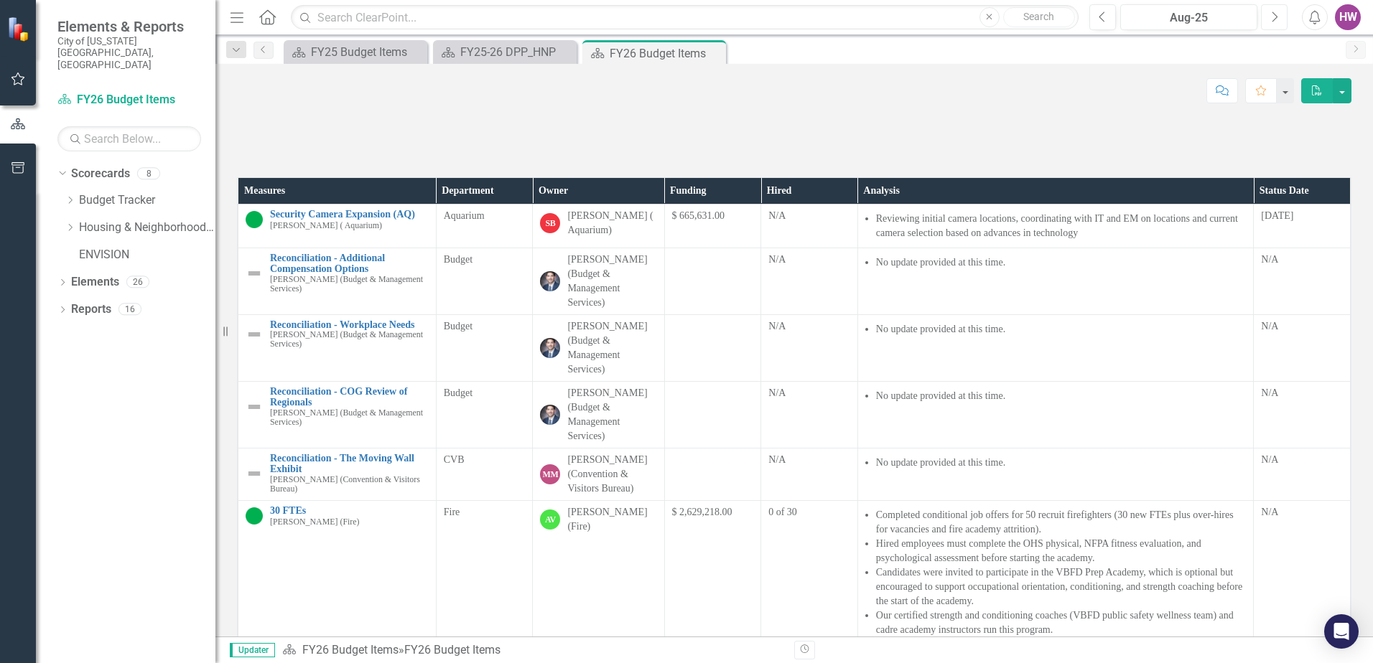
click at [1265, 19] on button "Next" at bounding box center [1274, 17] width 27 height 26
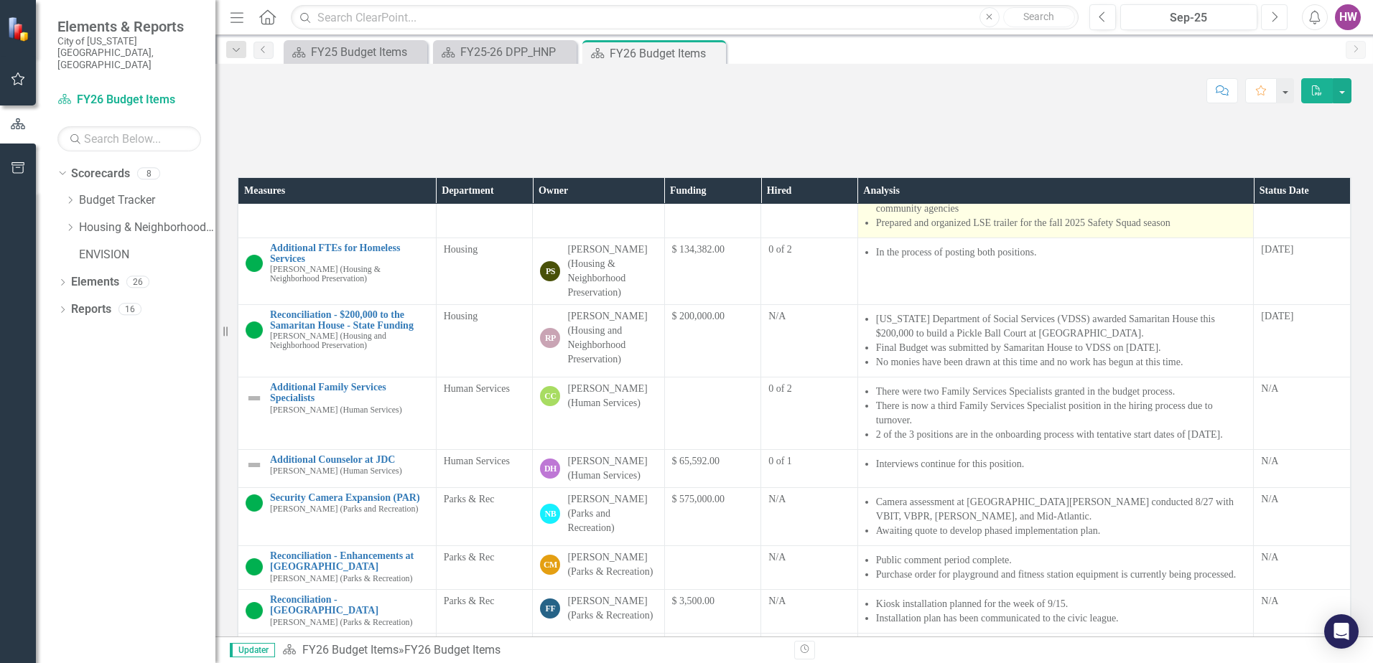
scroll to position [574, 0]
